Goal: Task Accomplishment & Management: Manage account settings

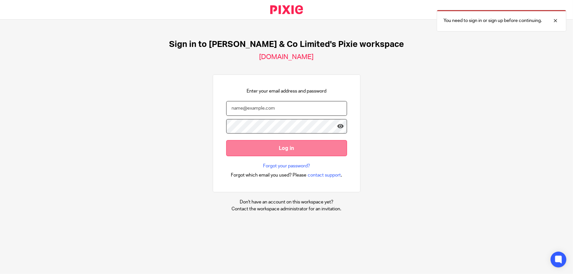
type input "marianne.price@andrewprice.co.uk"
click at [251, 150] on input "Log in" at bounding box center [286, 148] width 121 height 16
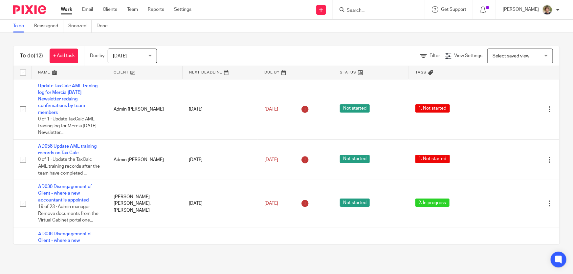
click at [150, 55] on div "Today Today" at bounding box center [132, 56] width 49 height 15
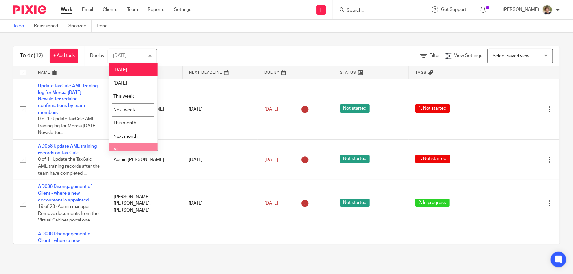
scroll to position [5, 0]
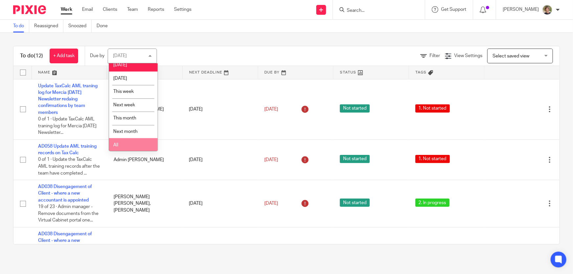
click at [127, 143] on li "All" at bounding box center [133, 144] width 49 height 13
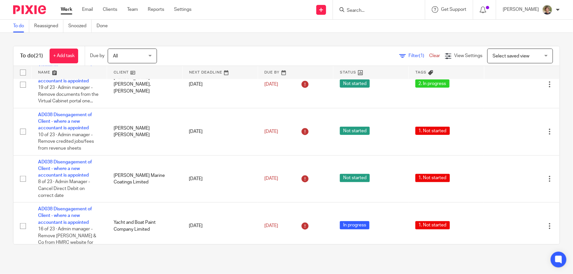
scroll to position [329, 0]
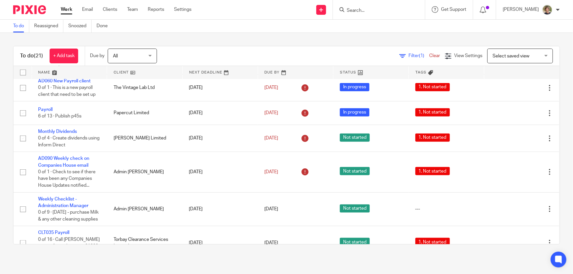
click at [405, 9] on input "Search" at bounding box center [375, 11] width 59 height 6
type input "the vintage la"
click at [397, 25] on link at bounding box center [400, 28] width 111 height 15
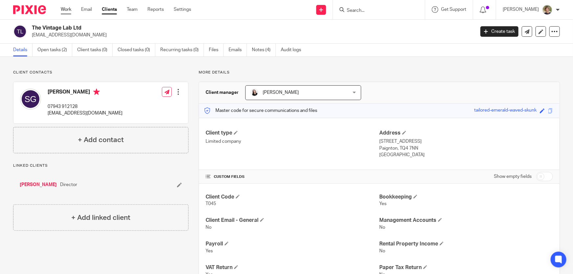
click at [67, 9] on link "Work" at bounding box center [66, 9] width 11 height 7
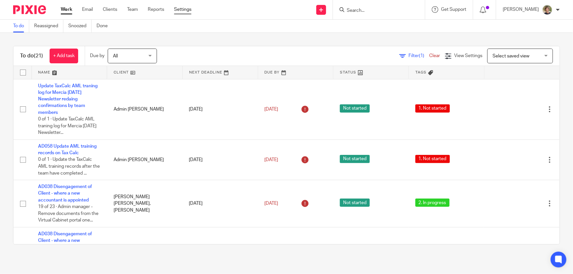
click at [185, 9] on link "Settings" at bounding box center [182, 9] width 17 height 7
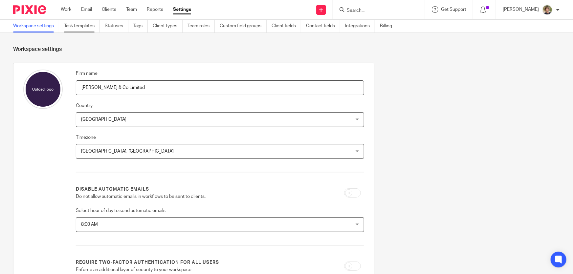
click at [77, 26] on link "Task templates" at bounding box center [82, 26] width 36 height 13
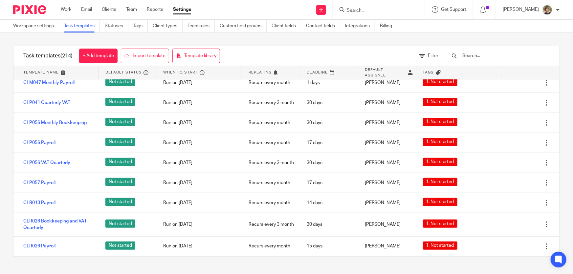
scroll to position [2210, 0]
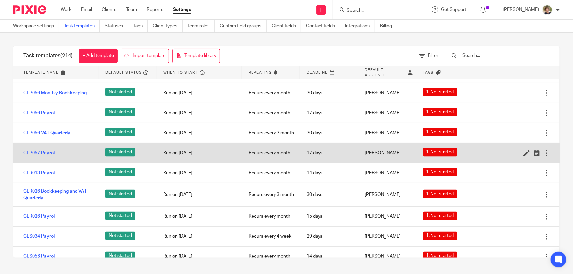
click at [34, 156] on link "CLP057 Payroll" at bounding box center [39, 153] width 32 height 7
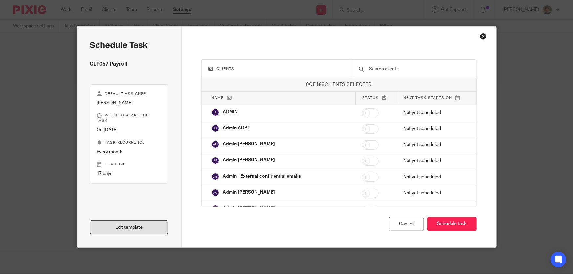
click at [144, 227] on link "Edit template" at bounding box center [129, 227] width 79 height 14
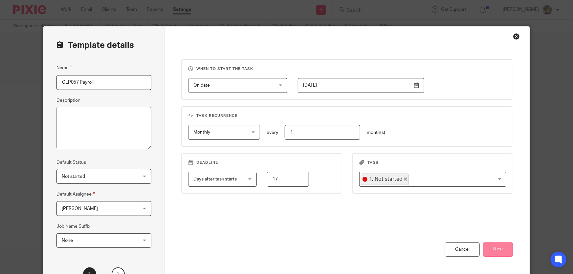
click at [499, 246] on button "Next" at bounding box center [498, 250] width 30 height 14
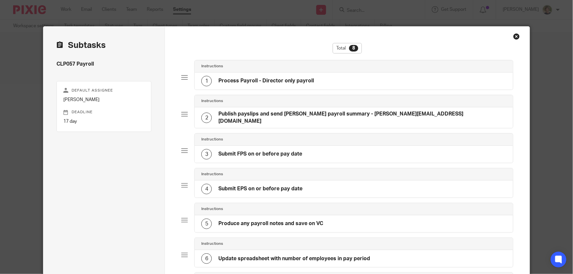
click at [462, 115] on div "2 Publish payslips and send Deirdre payroll summary - deirdre@palacetheatrepaig…" at bounding box center [354, 117] width 318 height 21
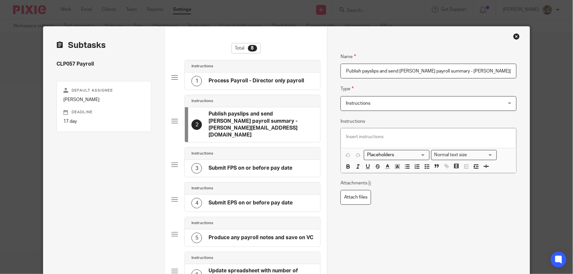
click at [303, 127] on h4 "Publish payslips and send Deirdre payroll summary - deirdre@palacetheatrepaignt…" at bounding box center [261, 125] width 105 height 28
drag, startPoint x: 305, startPoint y: 128, endPoint x: 244, endPoint y: 120, distance: 61.9
click at [244, 120] on h4 "Publish payslips and send Deirdre payroll summary - deirdre@palacetheatrepaignt…" at bounding box center [261, 125] width 105 height 28
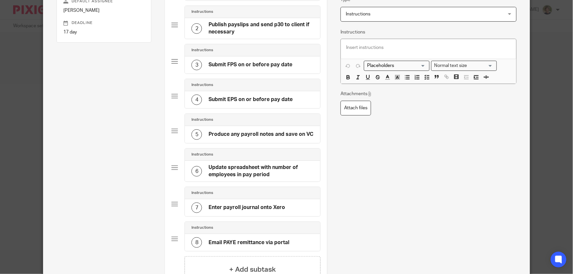
scroll to position [119, 0]
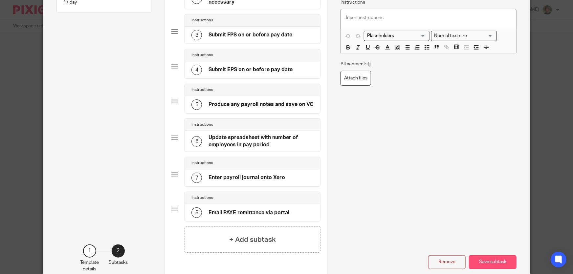
type input "Publish payslips and send p30 to client if necessary"
click at [499, 260] on button "Save subtask" at bounding box center [493, 263] width 48 height 14
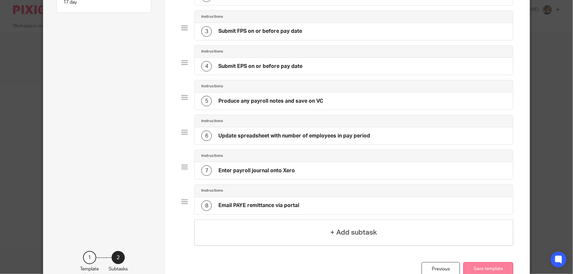
click at [484, 269] on button "Save template" at bounding box center [489, 269] width 50 height 14
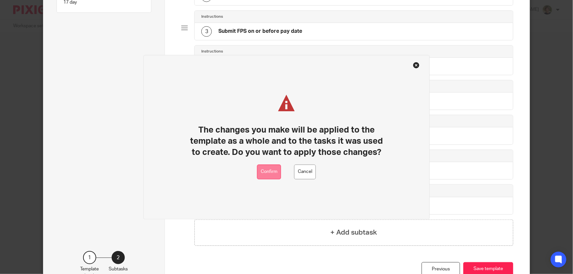
click at [263, 172] on button "Confirm" at bounding box center [269, 172] width 24 height 15
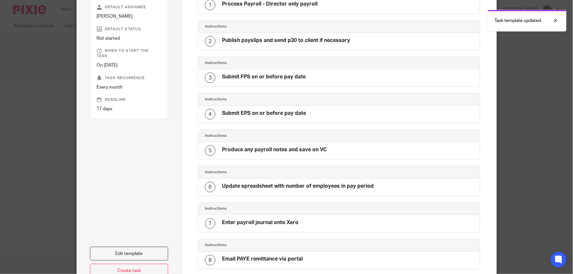
scroll to position [136, 0]
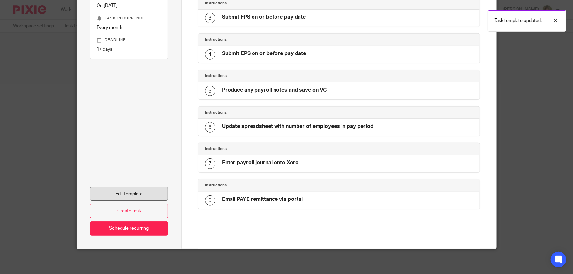
click at [114, 192] on link "Edit template" at bounding box center [129, 194] width 79 height 14
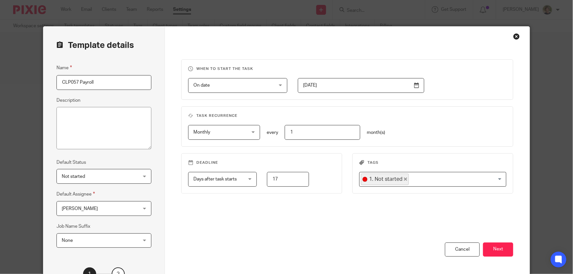
click at [76, 82] on input "CLP057 Payroll" at bounding box center [104, 82] width 95 height 15
type input "T045 Payroll"
click at [417, 84] on input "2023-02-01" at bounding box center [361, 85] width 127 height 15
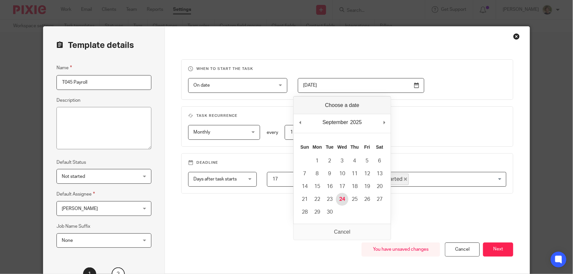
type input "2025-09-24"
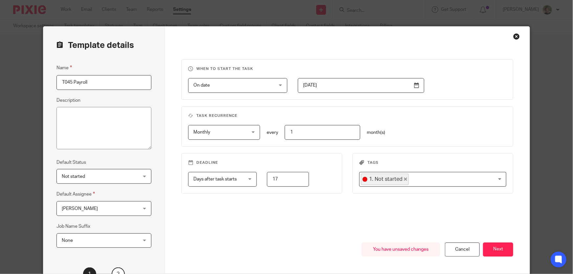
click at [289, 181] on input "17" at bounding box center [288, 179] width 42 height 15
type input "1"
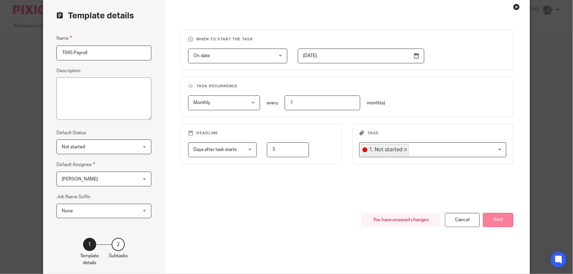
type input "5"
click at [495, 220] on button "Next" at bounding box center [498, 220] width 30 height 14
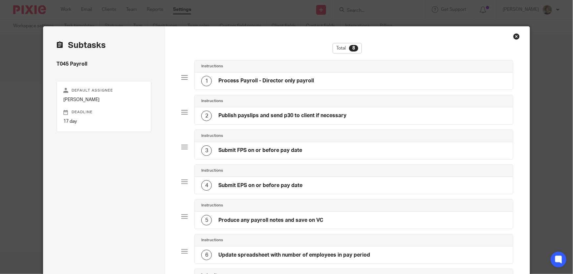
scroll to position [149, 0]
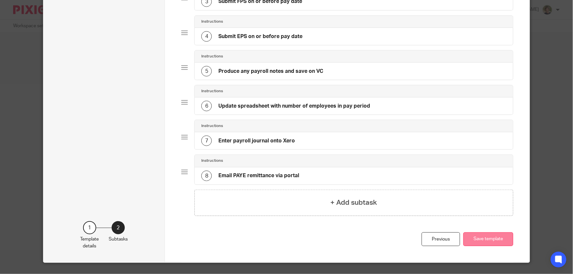
click at [486, 235] on button "Save template" at bounding box center [489, 240] width 50 height 14
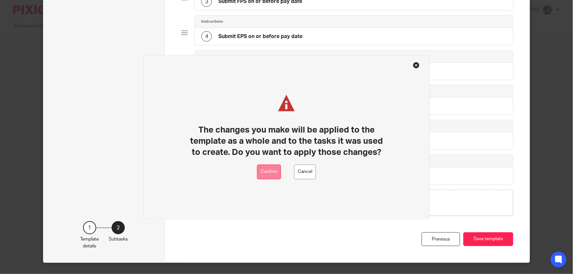
click at [271, 171] on button "Confirm" at bounding box center [269, 172] width 24 height 15
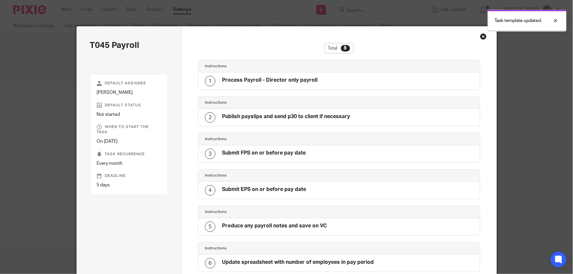
scroll to position [136, 0]
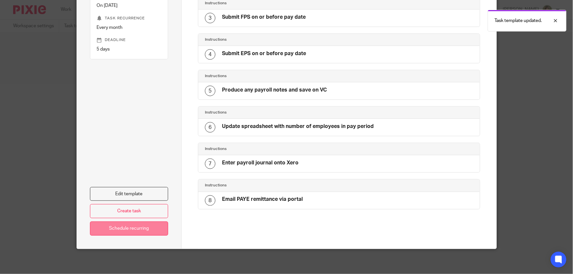
click at [124, 227] on link "Schedule recurring" at bounding box center [129, 229] width 79 height 14
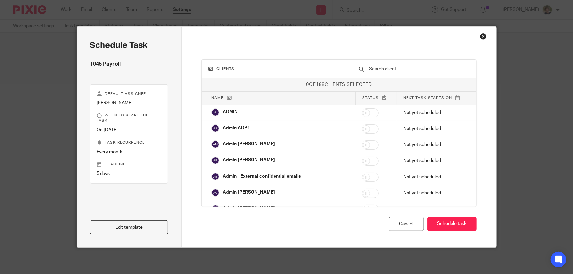
click at [385, 67] on input "text" at bounding box center [419, 68] width 101 height 7
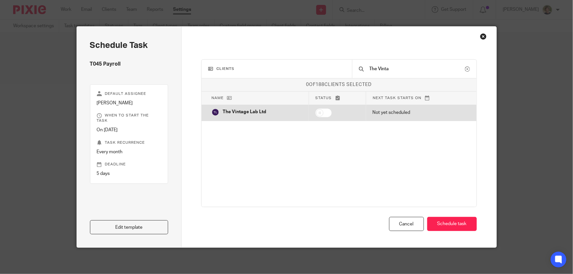
type input "The Vinta"
click at [317, 114] on input "checkbox" at bounding box center [323, 112] width 17 height 9
checkbox input "true"
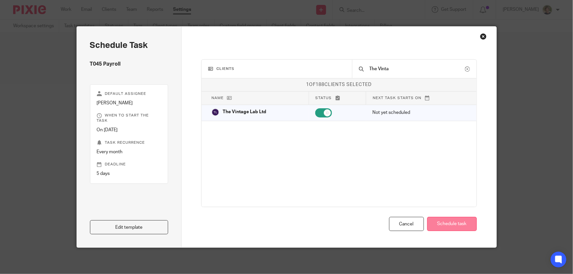
click at [457, 225] on button "Schedule task" at bounding box center [452, 224] width 50 height 14
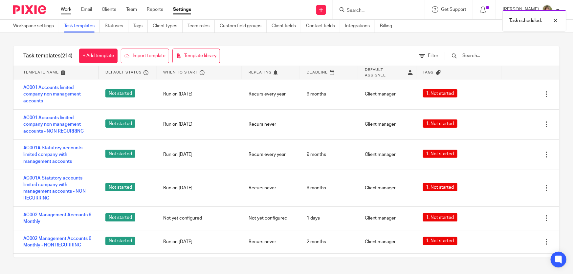
click at [67, 9] on link "Work" at bounding box center [66, 9] width 11 height 7
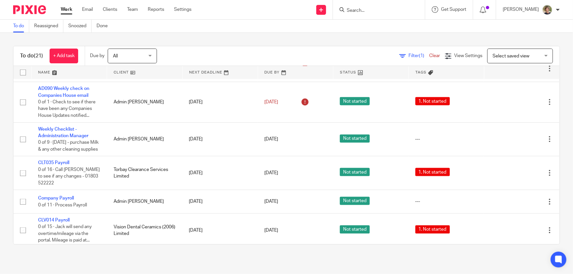
scroll to position [279, 0]
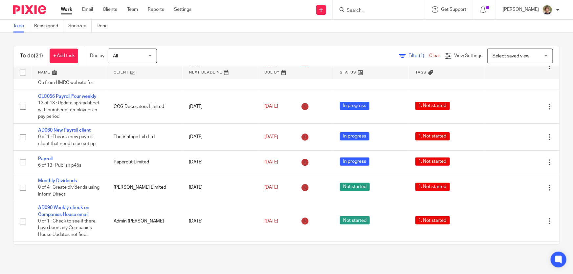
click at [376, 10] on input "Search" at bounding box center [375, 11] width 59 height 6
type input "The Vintag"
click at [376, 29] on link at bounding box center [400, 28] width 111 height 15
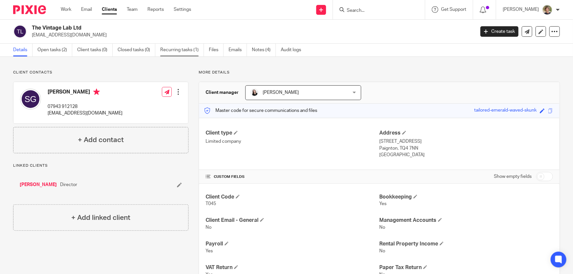
click at [178, 48] on link "Recurring tasks (1)" at bounding box center [182, 50] width 44 height 13
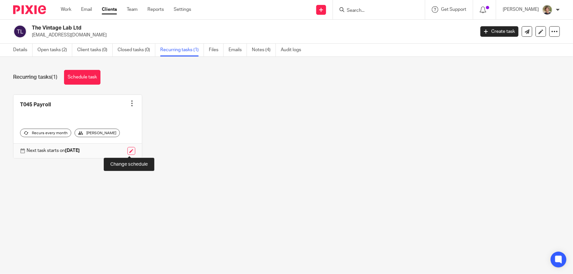
click at [130, 149] on link at bounding box center [131, 151] width 8 height 8
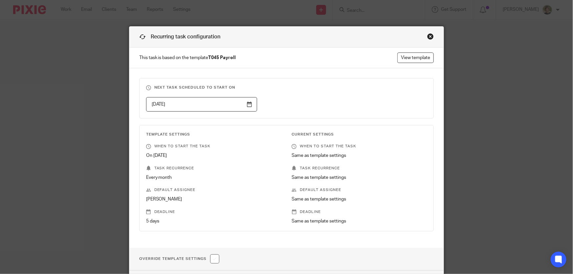
click at [248, 105] on input "[DATE]" at bounding box center [201, 104] width 111 height 15
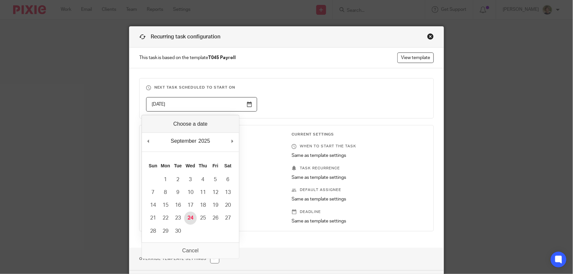
type input "[DATE]"
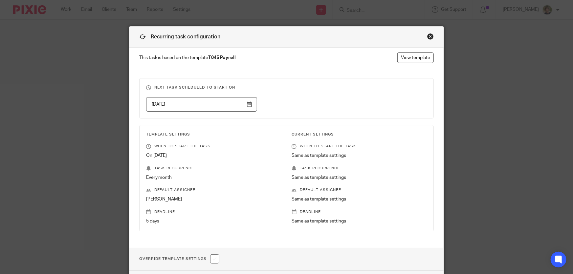
scroll to position [50, 0]
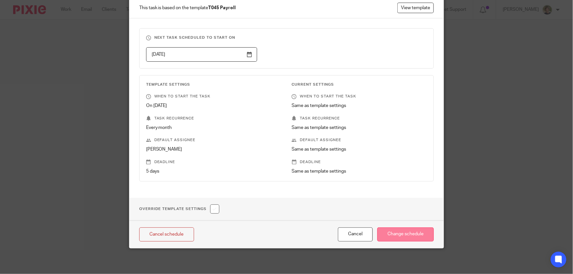
click at [423, 237] on input "Change schedule" at bounding box center [405, 235] width 57 height 14
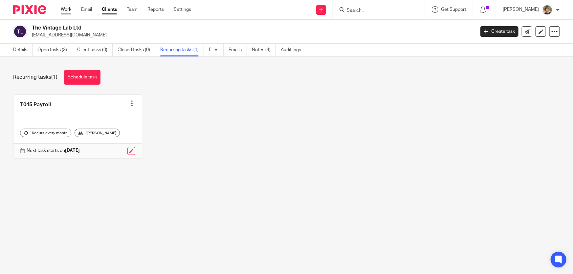
click at [64, 8] on div "Work Email Clients Team Reports Settings Work Email Clients Team Reports Settin…" at bounding box center [127, 9] width 147 height 19
click at [64, 8] on link "Work" at bounding box center [66, 9] width 11 height 7
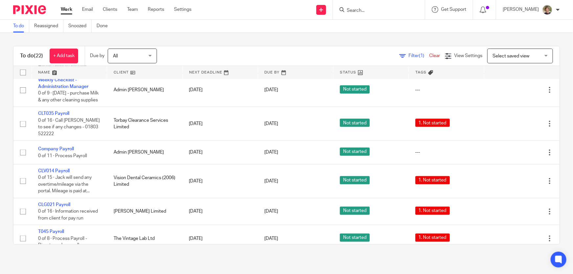
scroll to position [478, 0]
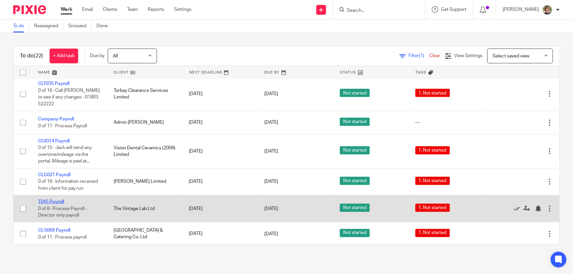
click at [53, 204] on link "T045 Payroll" at bounding box center [51, 202] width 26 height 5
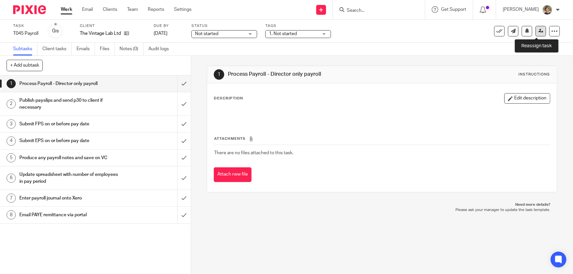
click at [539, 30] on icon at bounding box center [541, 31] width 5 height 5
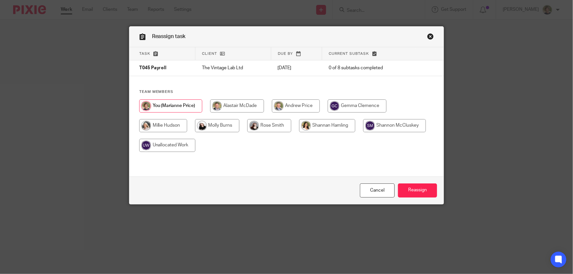
click at [271, 126] on input "radio" at bounding box center [269, 125] width 44 height 13
radio input "true"
click at [413, 190] on input "Reassign" at bounding box center [417, 191] width 39 height 14
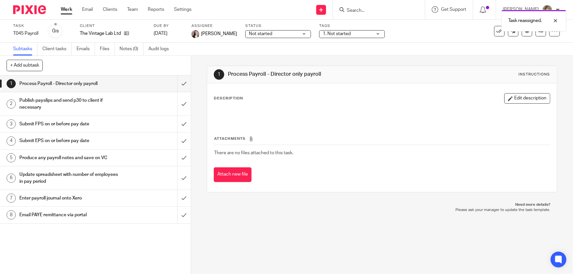
click at [369, 8] on div "Task reassigned." at bounding box center [427, 19] width 280 height 25
click at [367, 10] on div "Task reassigned." at bounding box center [427, 19] width 280 height 25
click at [364, 11] on div "Task reassigned." at bounding box center [427, 19] width 280 height 25
click at [364, 11] on input "Search" at bounding box center [375, 11] width 59 height 6
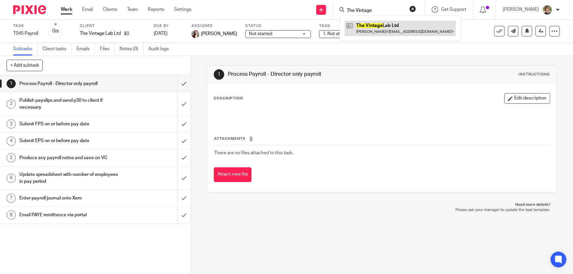
type input "The Vintage"
click at [398, 28] on link at bounding box center [400, 28] width 111 height 15
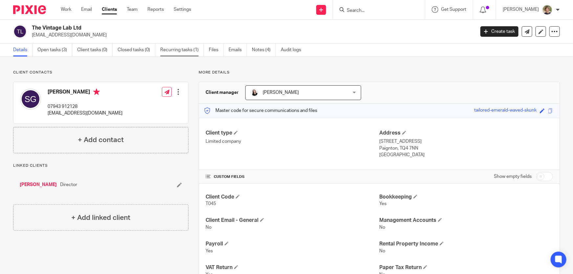
click at [180, 49] on link "Recurring tasks (1)" at bounding box center [182, 50] width 44 height 13
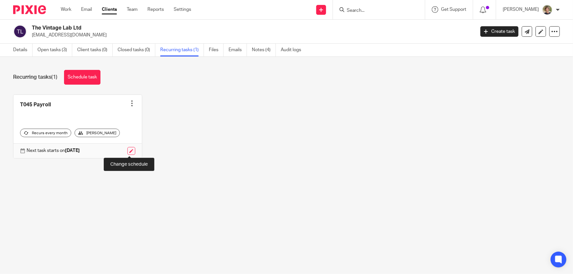
click at [130, 149] on link at bounding box center [131, 151] width 8 height 8
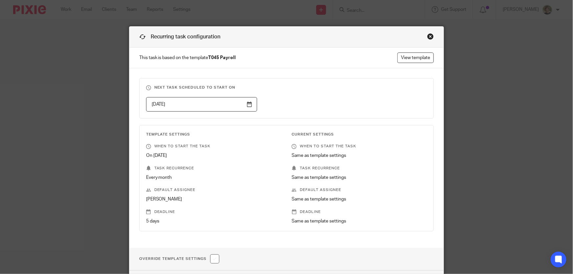
scroll to position [50, 0]
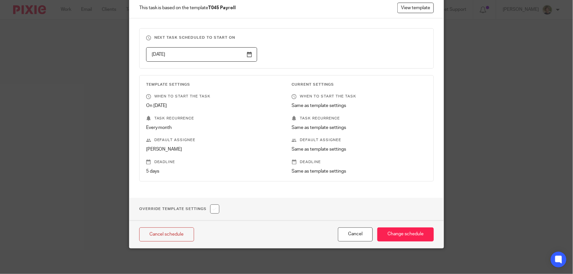
click at [216, 209] on input "checkbox" at bounding box center [214, 209] width 9 height 9
checkbox input "true"
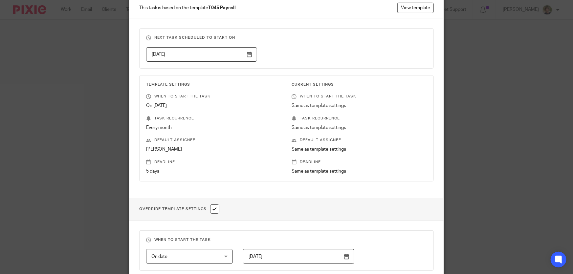
scroll to position [199, 0]
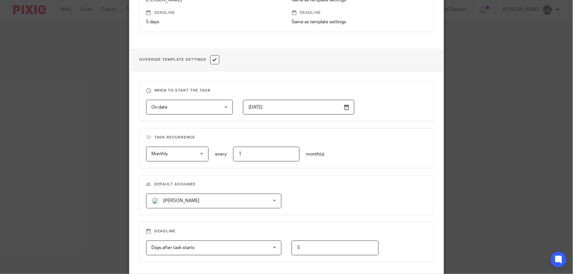
click at [273, 200] on div "[PERSON_NAME] [PERSON_NAME]" at bounding box center [213, 201] width 135 height 15
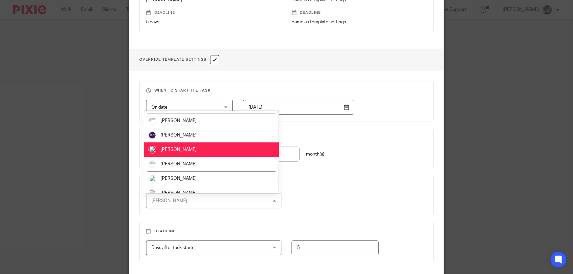
scroll to position [24, 0]
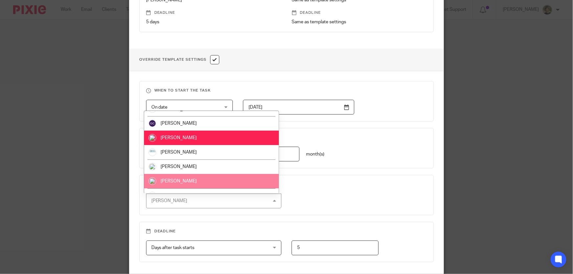
click at [191, 179] on li "Rose Smith" at bounding box center [211, 181] width 135 height 14
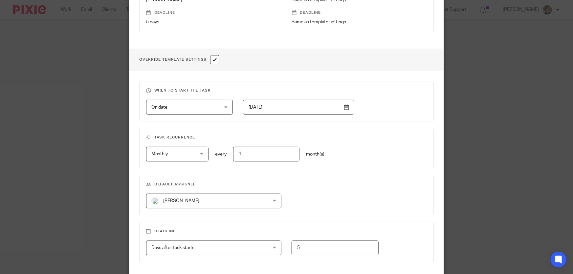
scroll to position [257, 0]
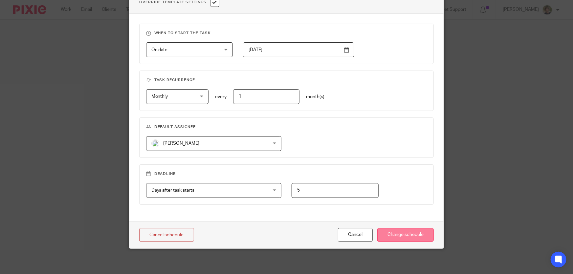
click at [423, 233] on input "Change schedule" at bounding box center [405, 235] width 57 height 14
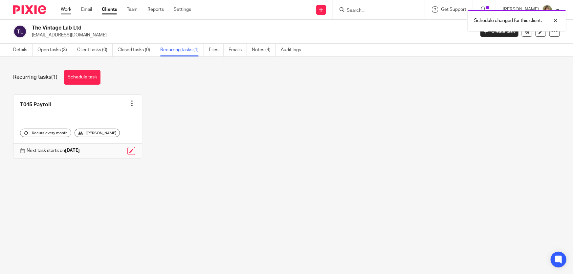
click at [67, 9] on link "Work" at bounding box center [66, 9] width 11 height 7
